Goal: Information Seeking & Learning: Learn about a topic

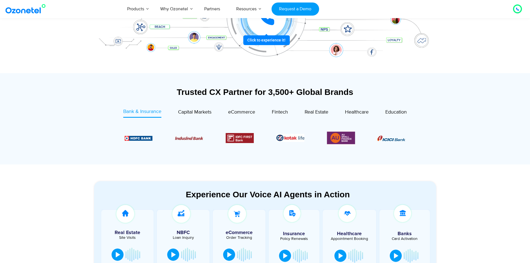
scroll to position [167, 0]
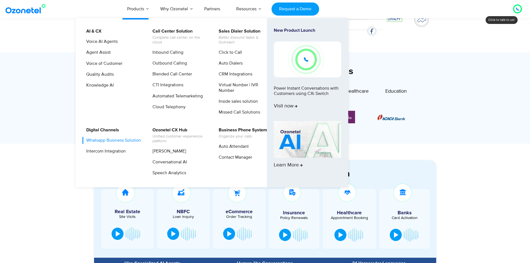
click at [99, 142] on link "Whatsapp Business Solution" at bounding box center [112, 140] width 59 height 7
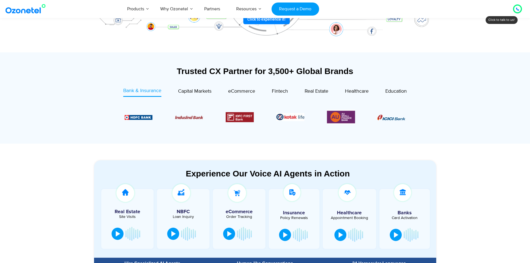
scroll to position [334, 0]
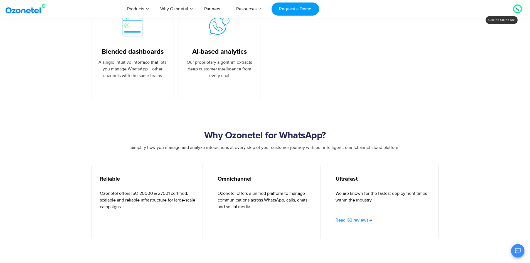
scroll to position [1529, 0]
